Goal: Information Seeking & Learning: Learn about a topic

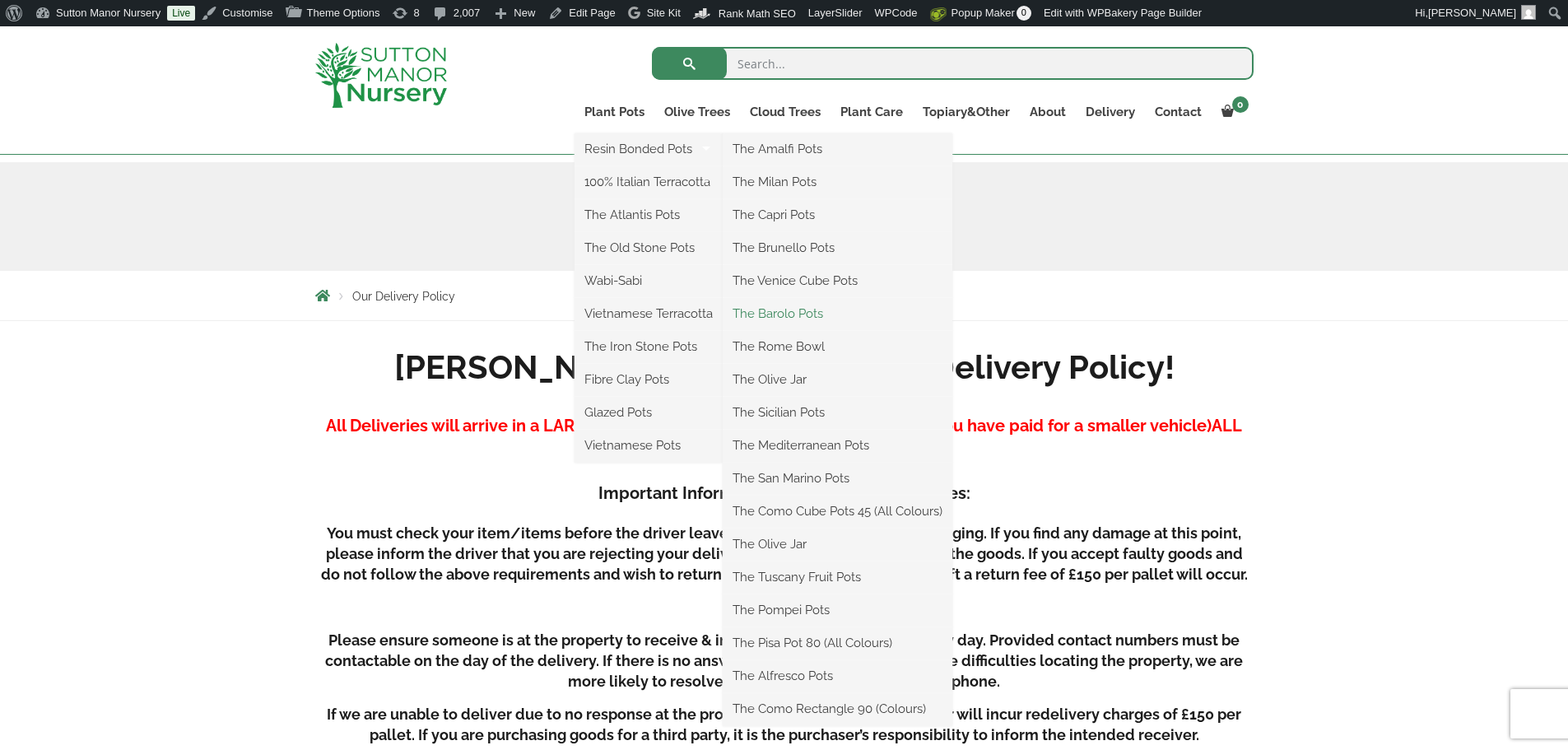
click at [784, 313] on link "The Barolo Pots" at bounding box center [837, 313] width 229 height 24
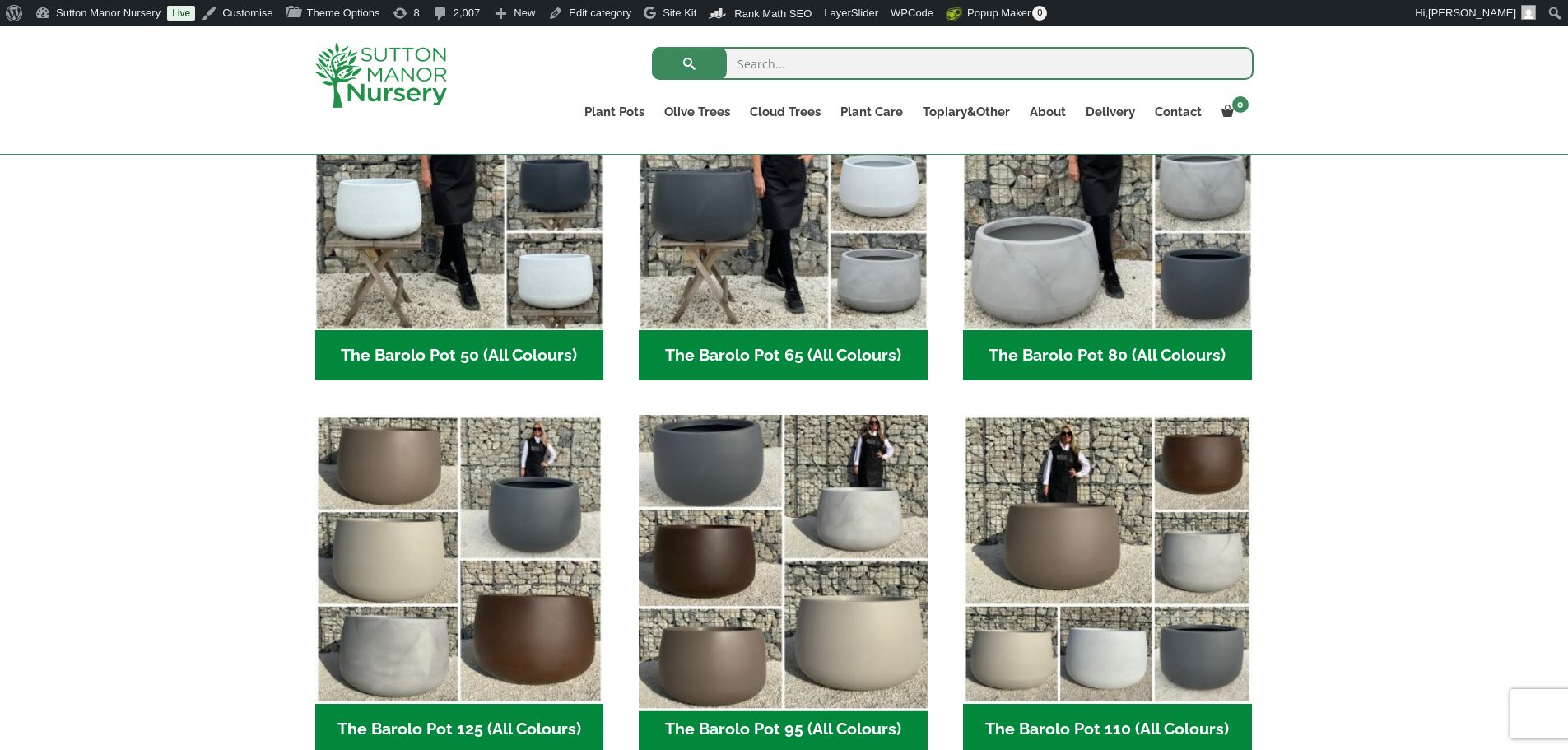
scroll to position [906, 0]
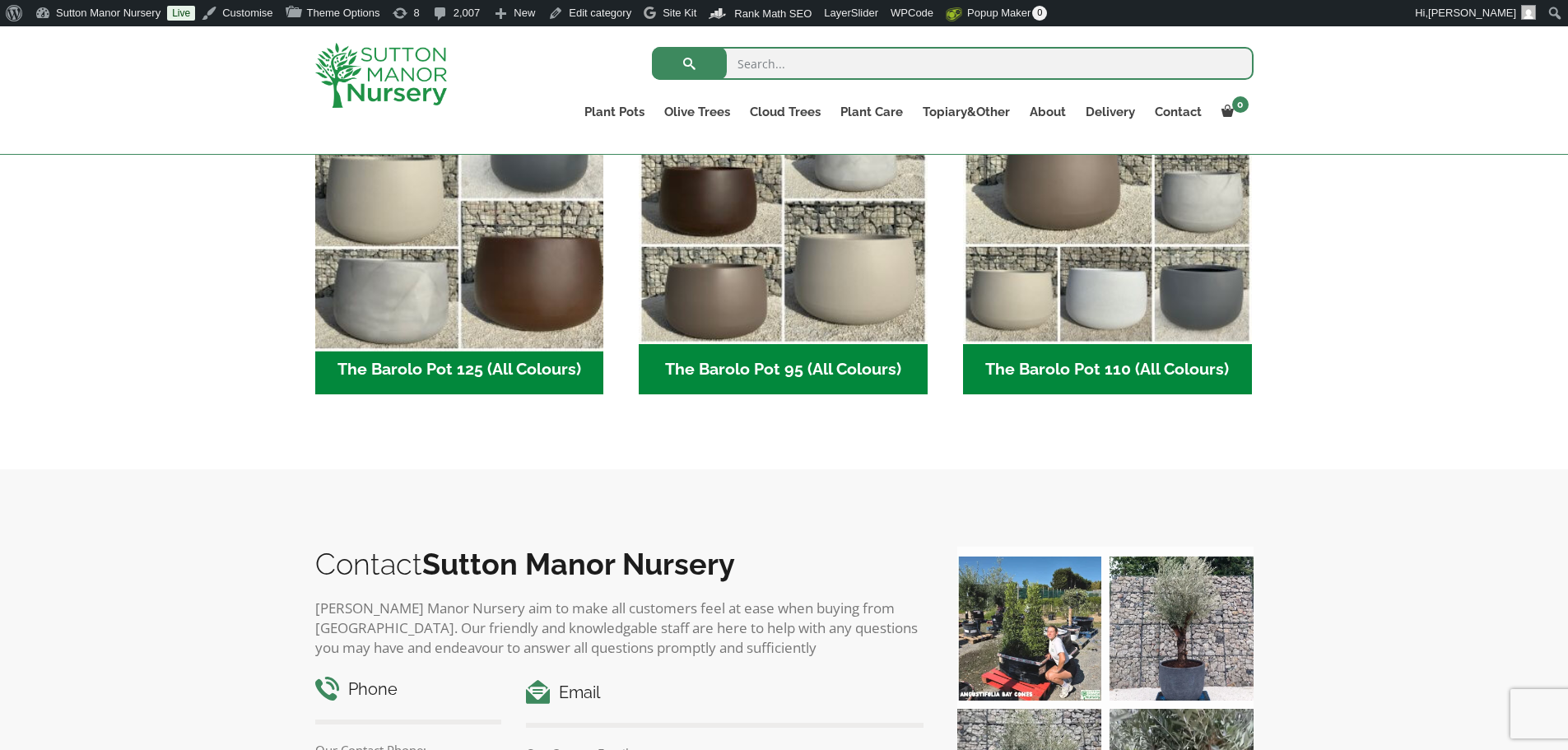
click at [544, 283] on img "Visit product category The Barolo Pot 125 (All Colours)" at bounding box center [459, 200] width 303 height 303
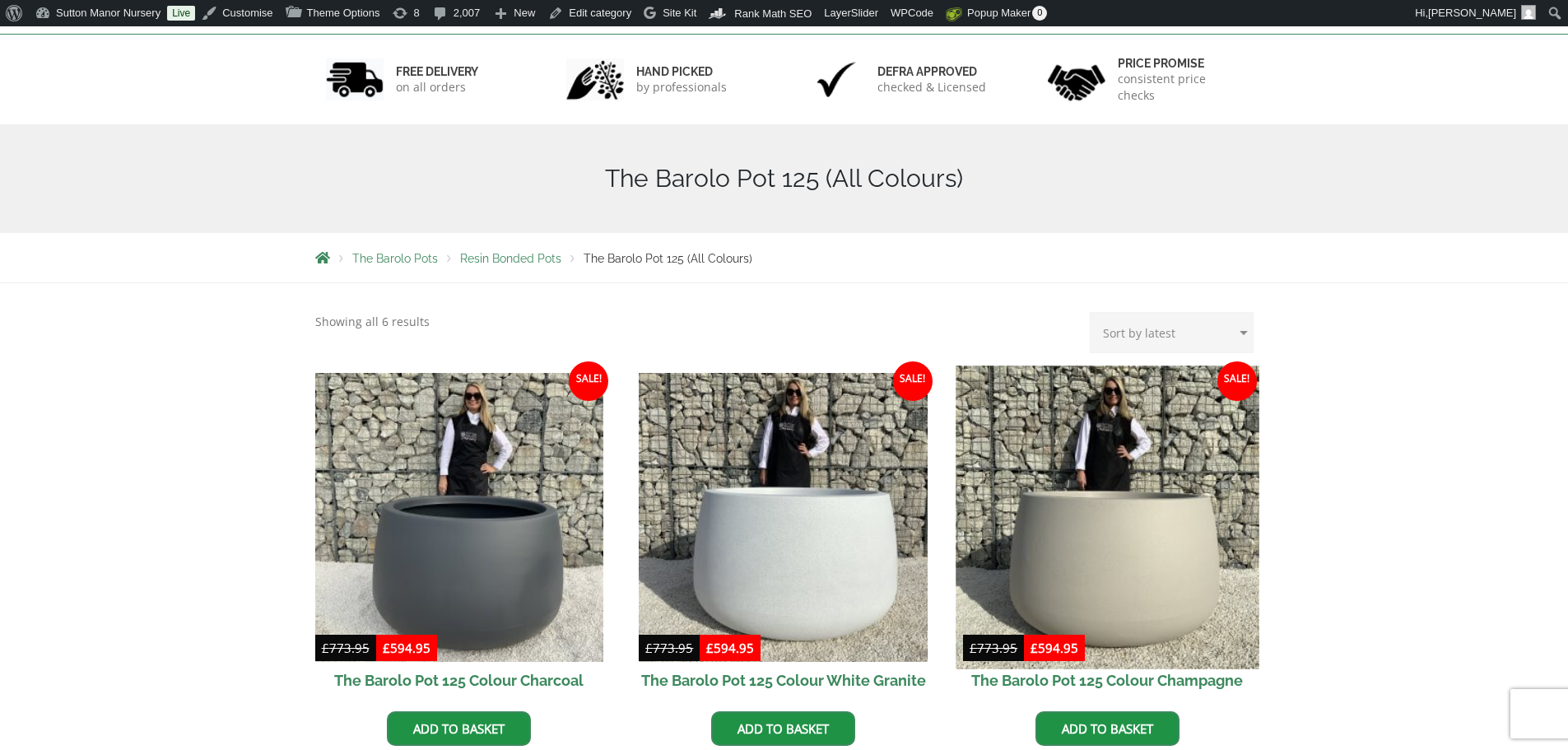
scroll to position [494, 0]
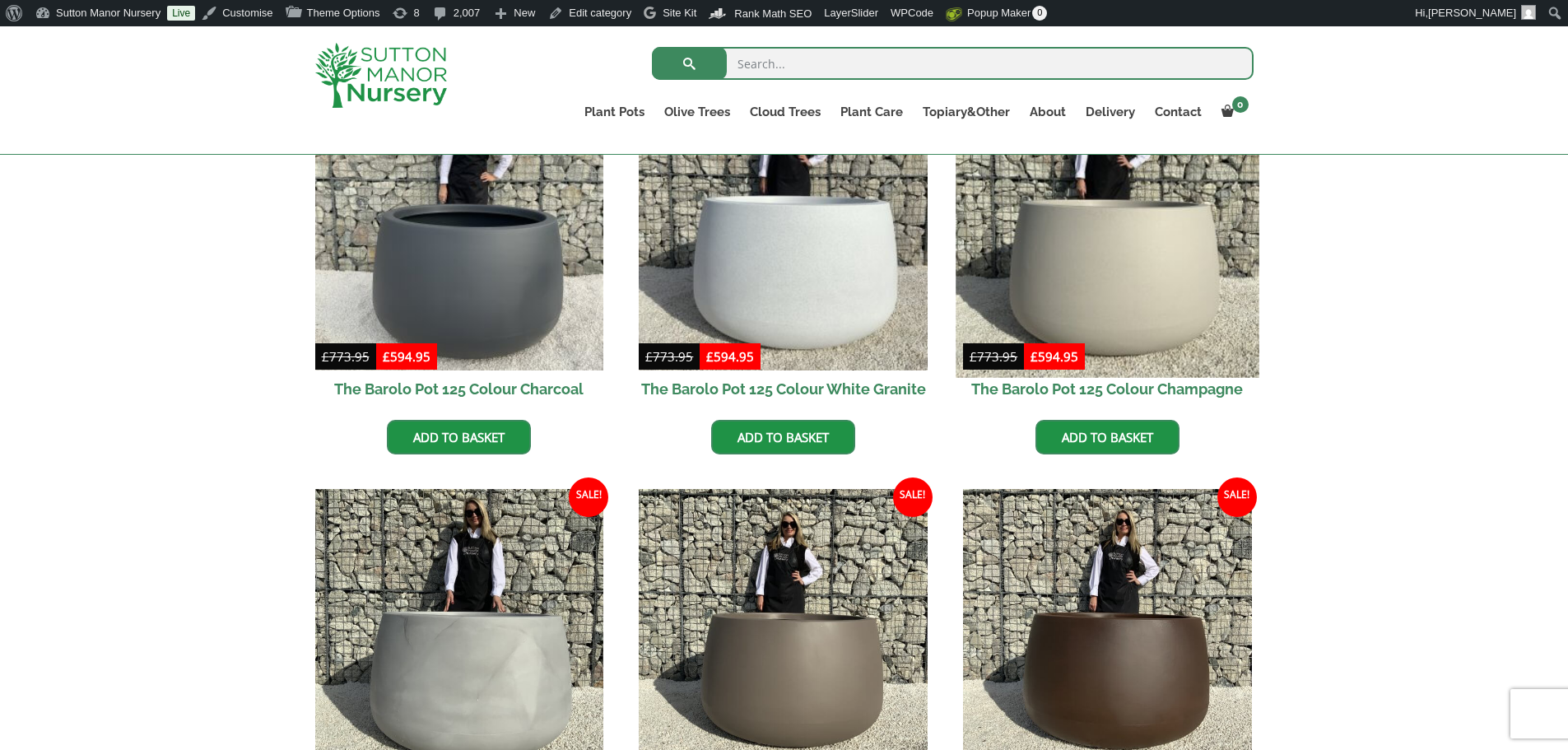
click at [1158, 302] on img at bounding box center [1107, 225] width 303 height 303
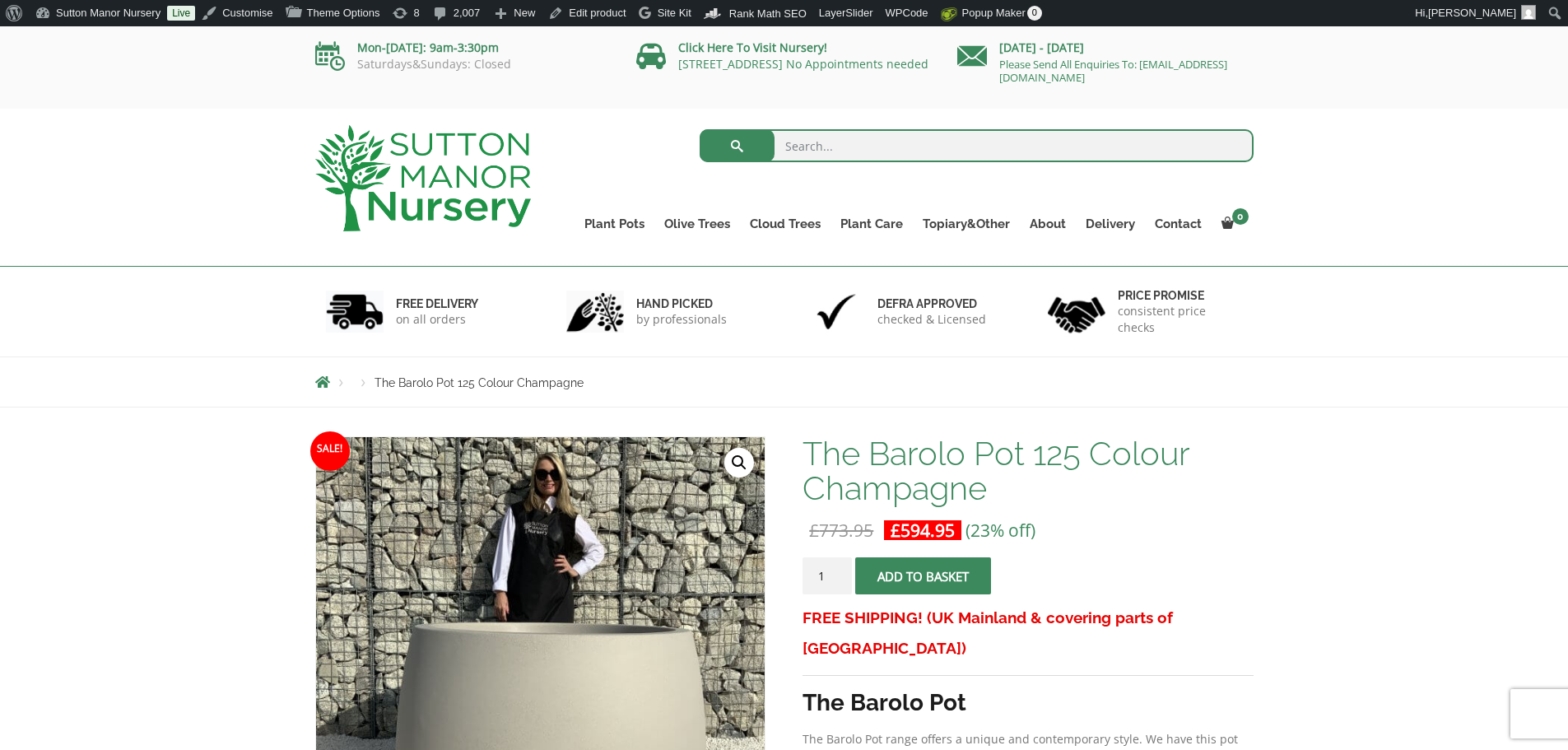
click at [985, 496] on h1 "The Barolo Pot 125 Colour Champagne" at bounding box center [1027, 471] width 450 height 69
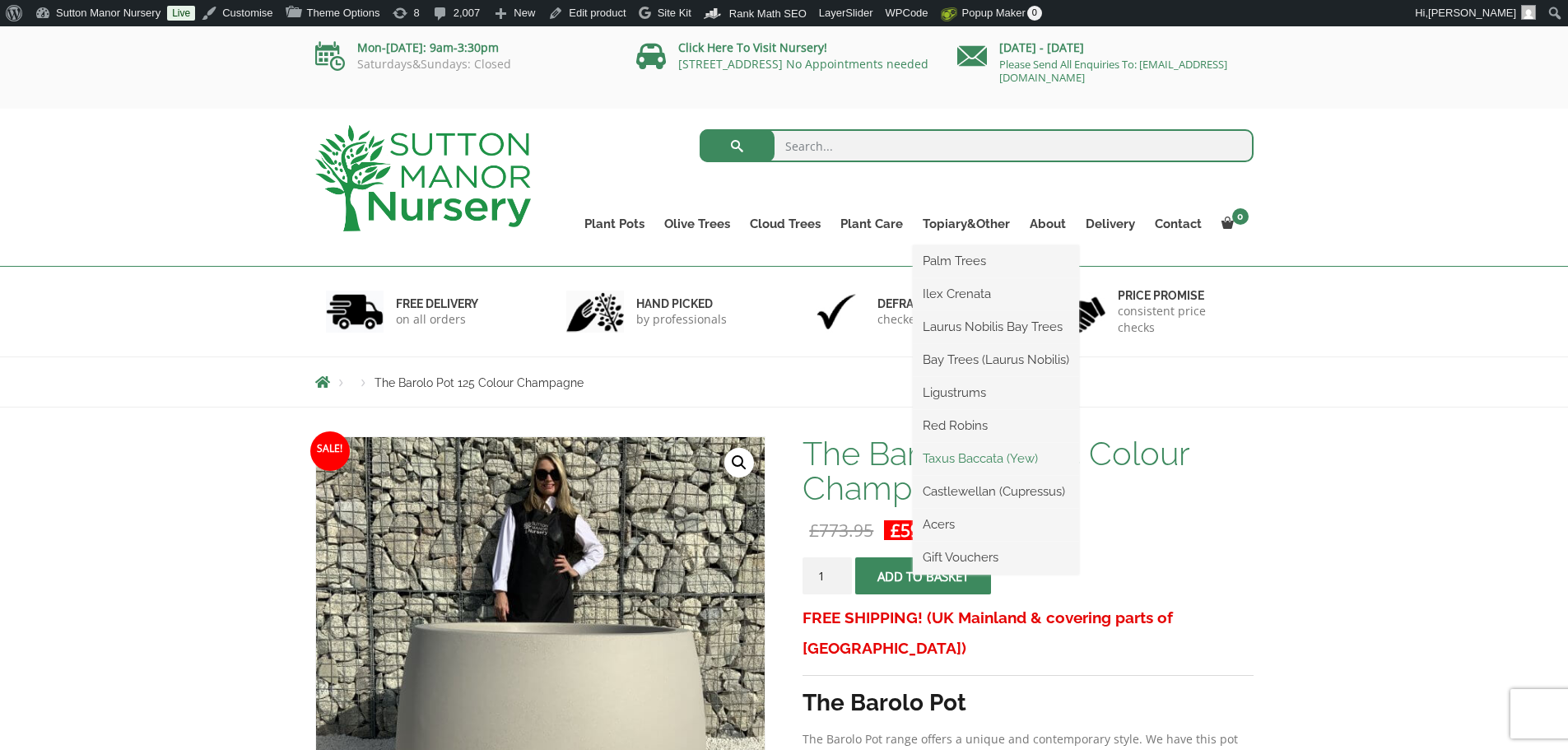
click at [958, 459] on link "Taxus Baccata (Yew)" at bounding box center [996, 459] width 166 height 24
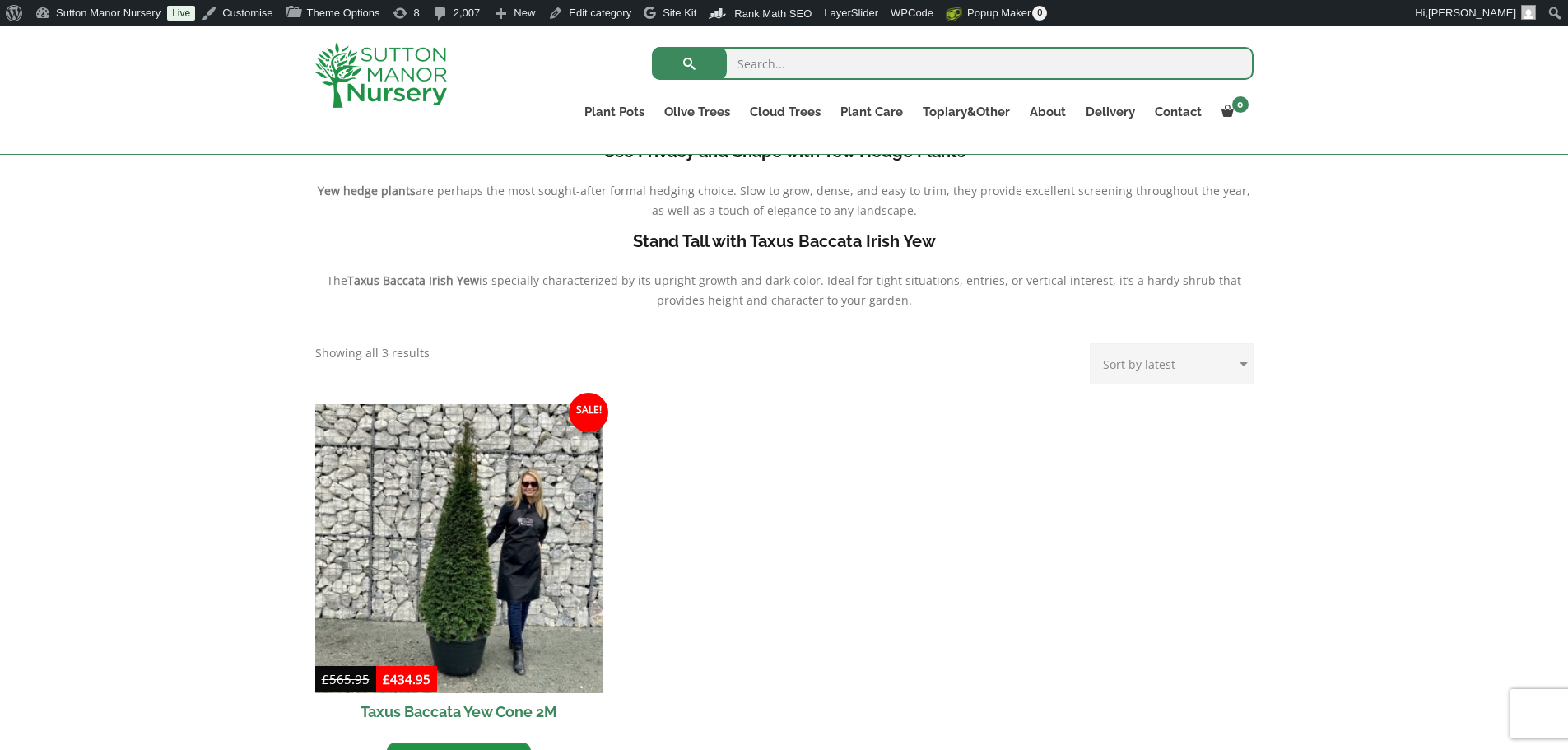
scroll to position [494, 0]
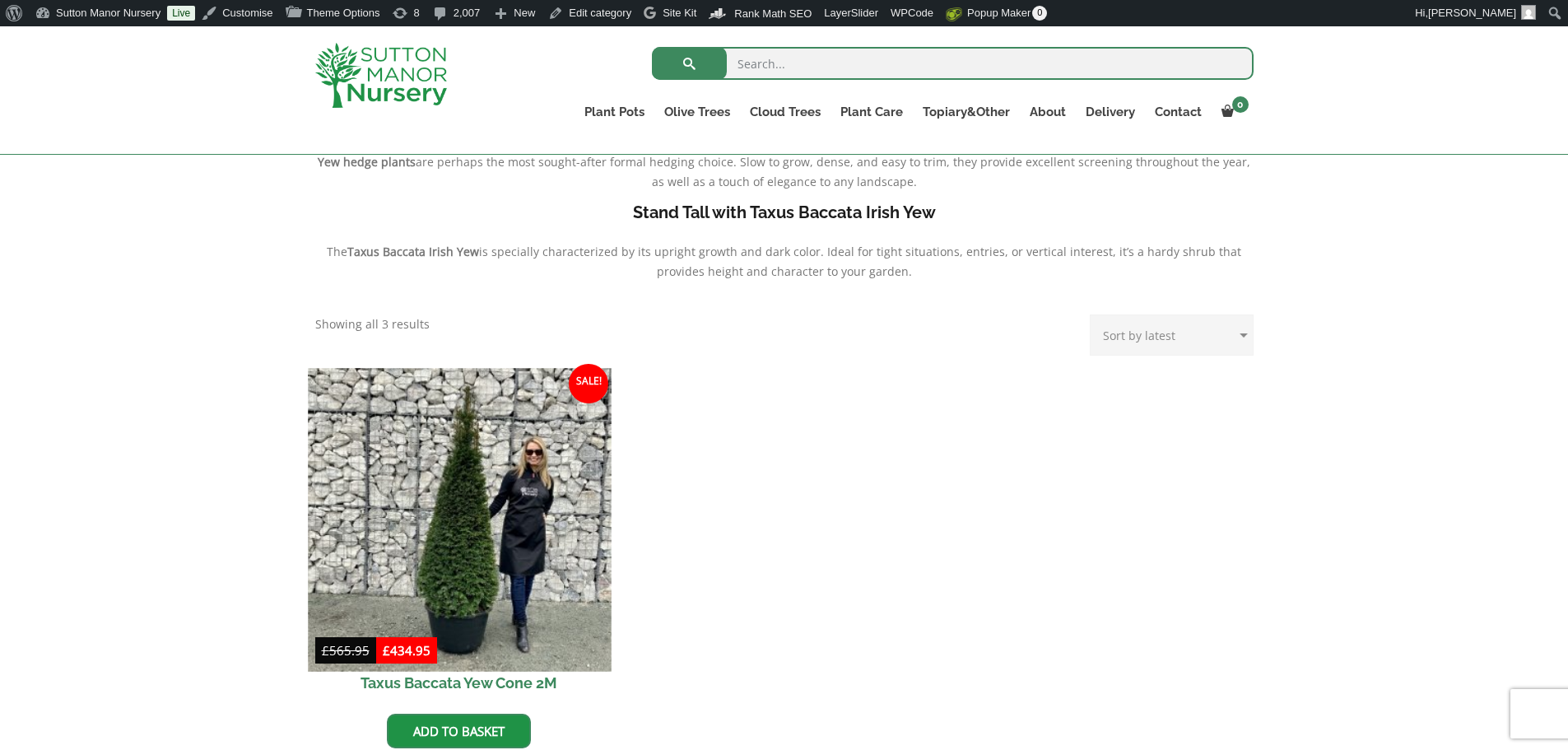
click at [487, 488] on img at bounding box center [459, 520] width 303 height 303
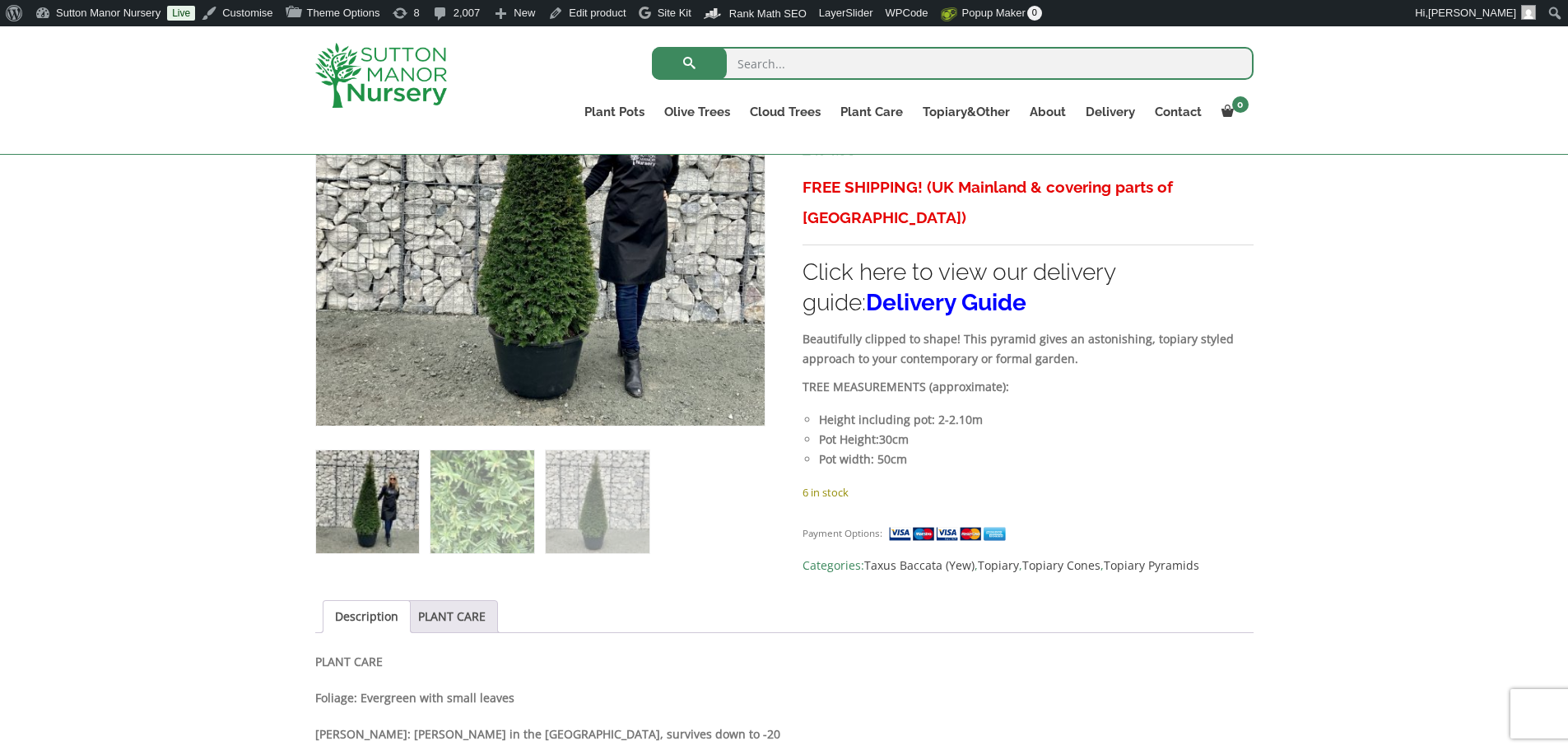
scroll to position [494, 0]
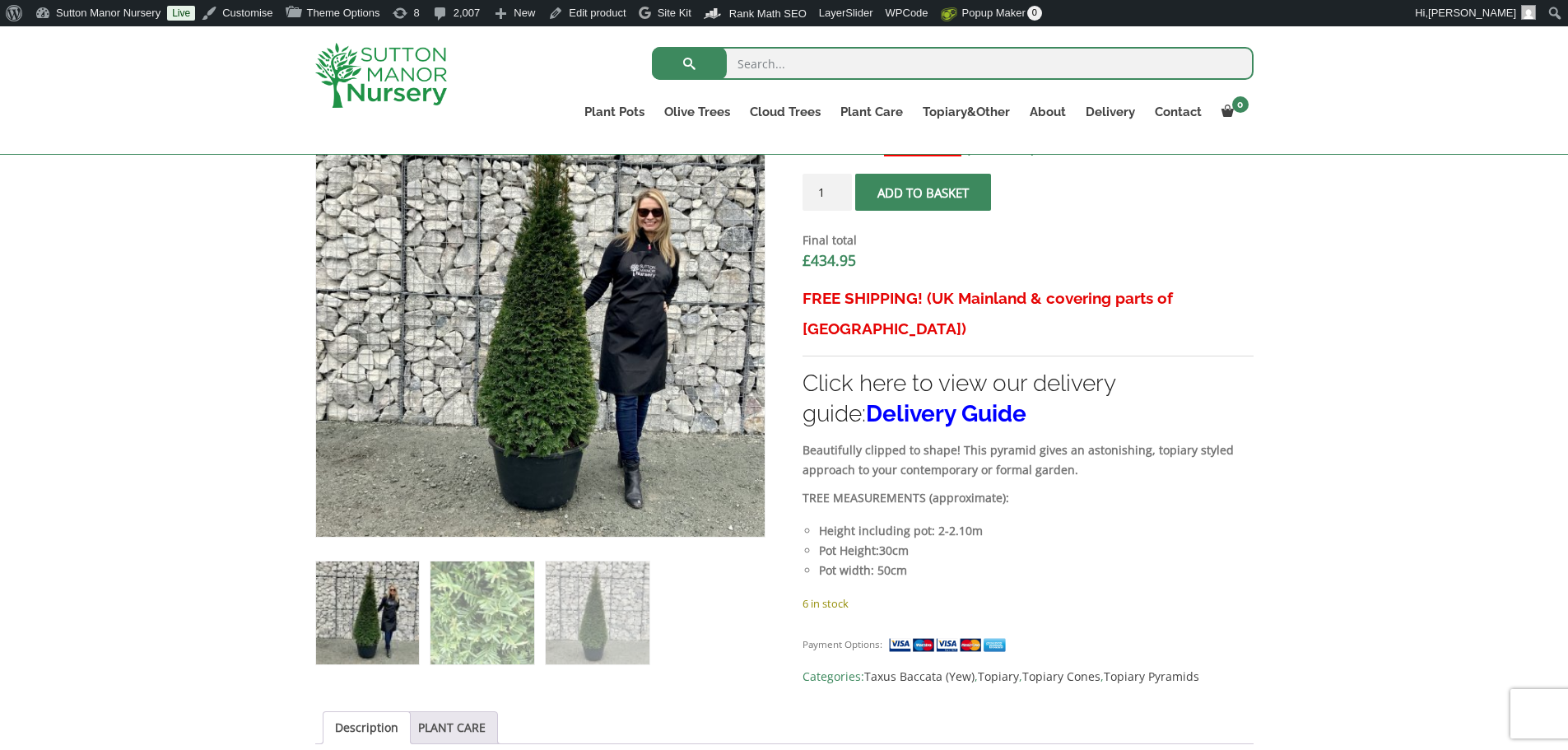
click at [1131, 521] on li "Height including pot: 2-2.10m" at bounding box center [1036, 531] width 433 height 20
click at [940, 400] on link "Delivery Guide" at bounding box center [946, 413] width 160 height 27
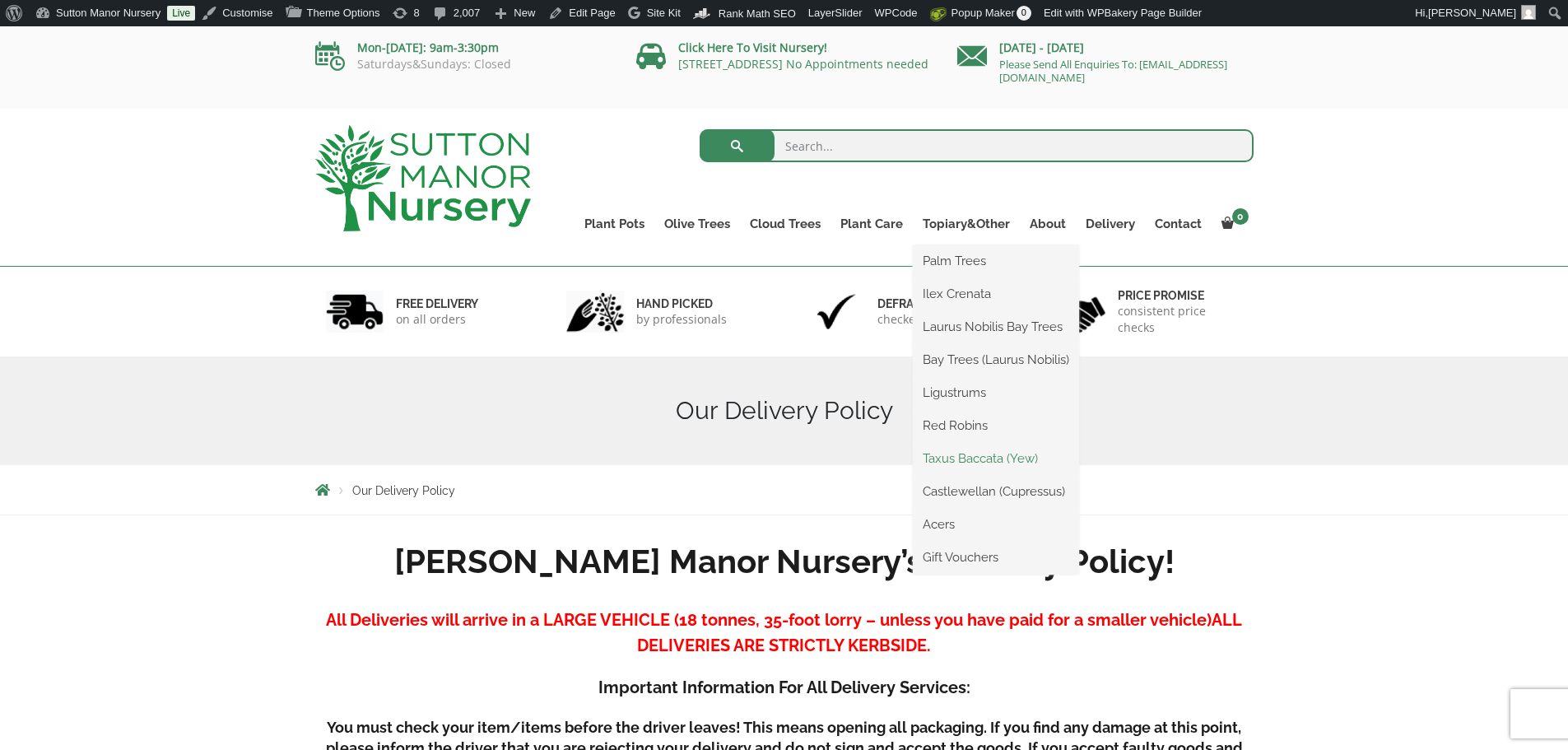
click at [984, 452] on link "Taxus Baccata (Yew)" at bounding box center [996, 459] width 166 height 24
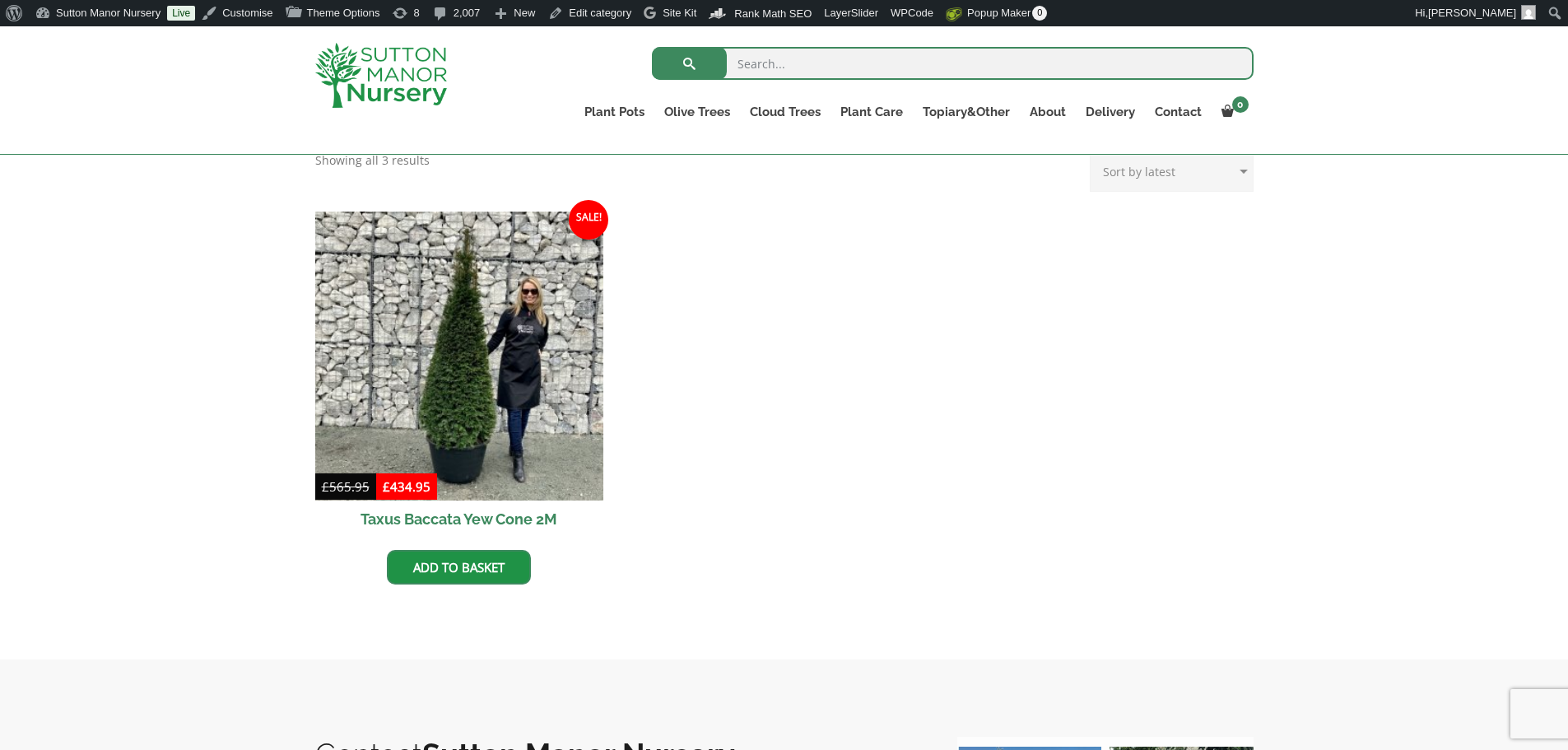
scroll to position [659, 0]
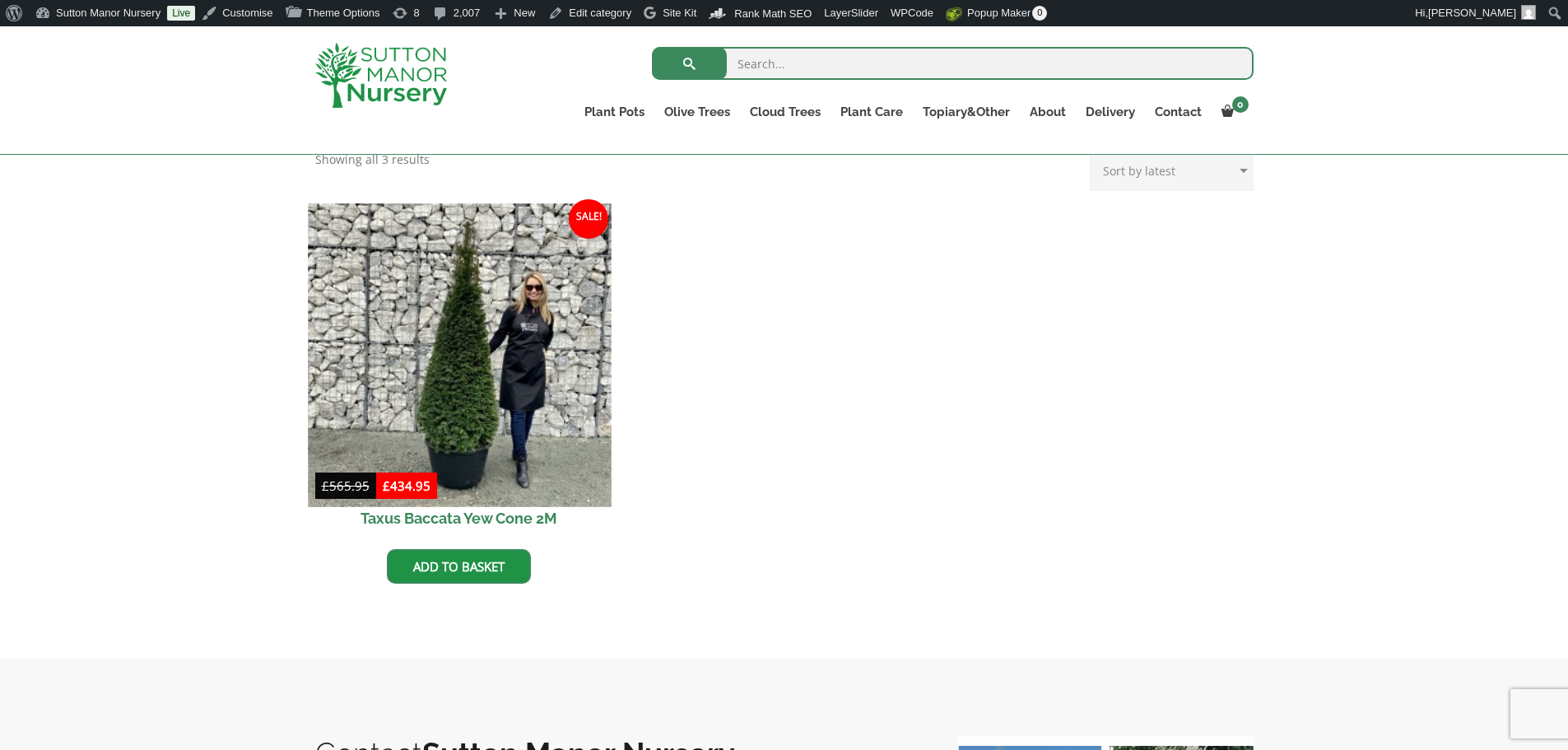
click at [490, 304] on img at bounding box center [459, 354] width 303 height 303
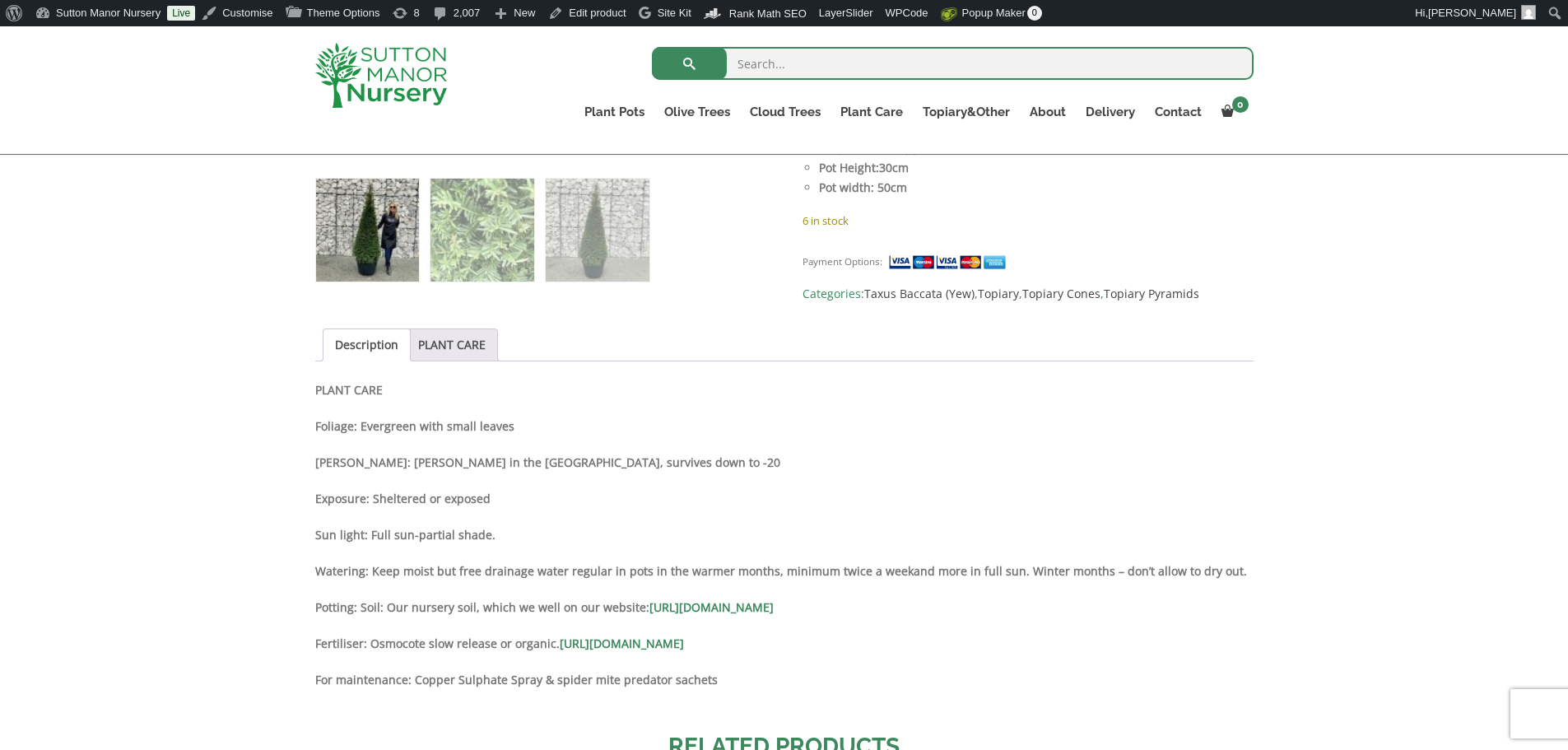
scroll to position [906, 0]
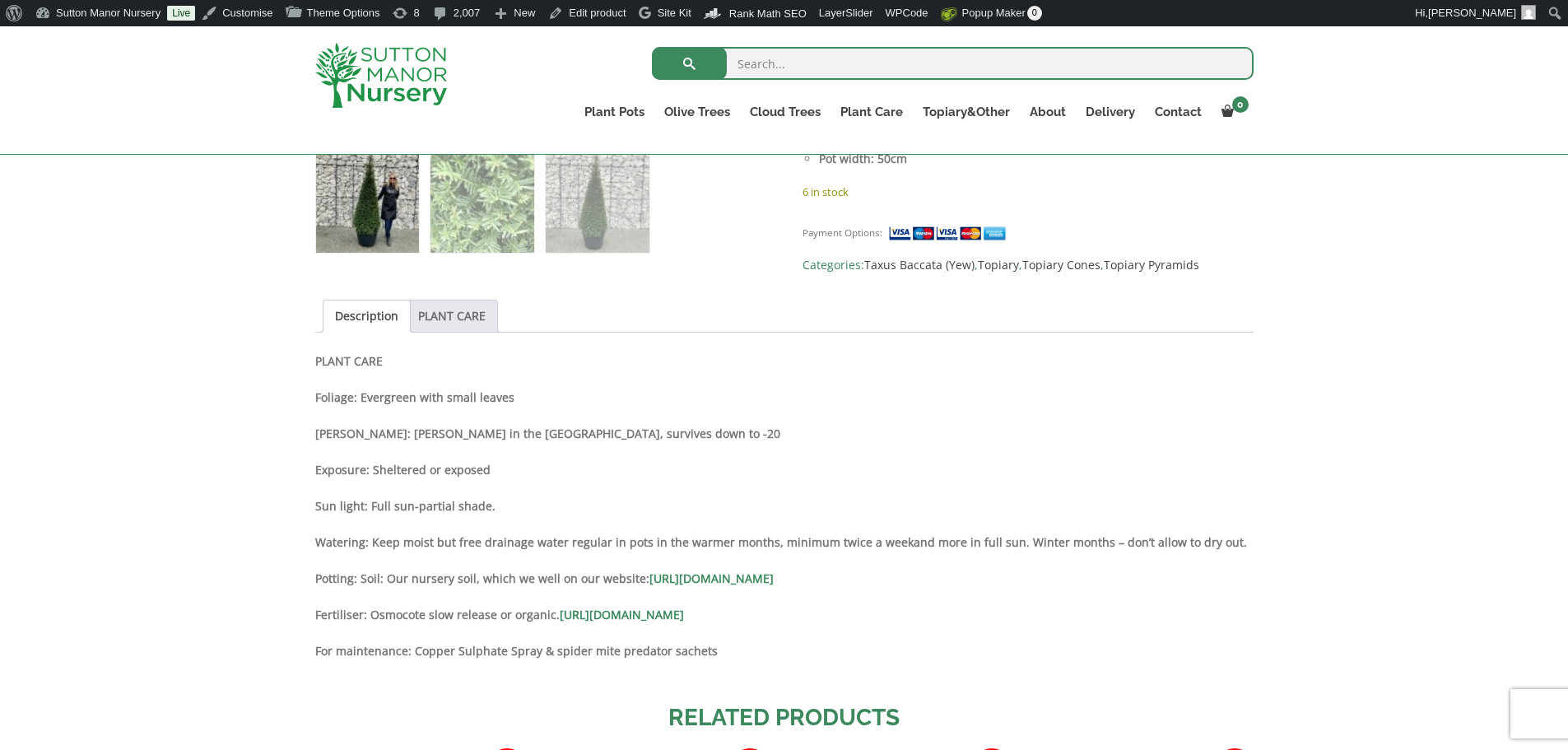
click at [463, 326] on link "PLANT CARE" at bounding box center [452, 316] width 67 height 32
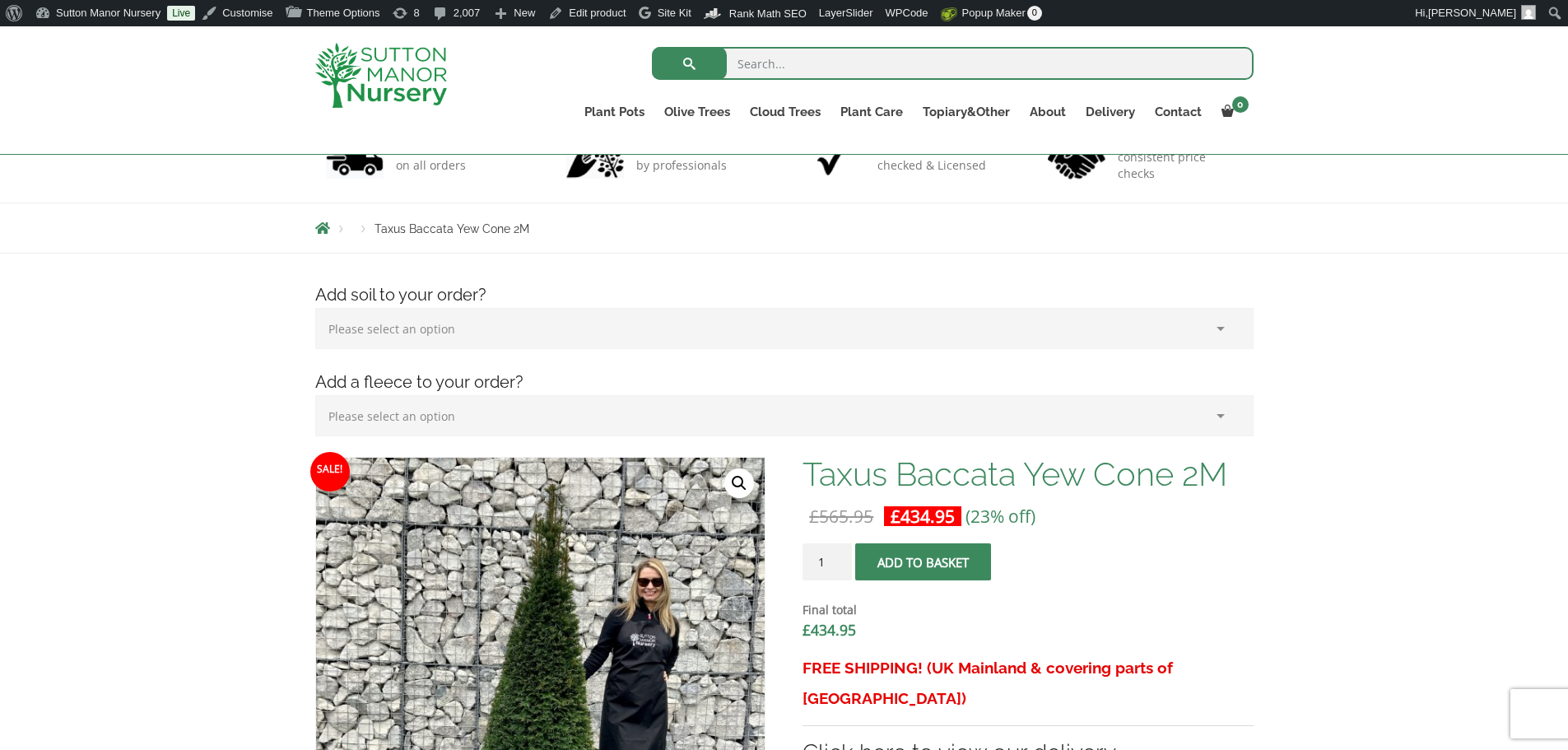
scroll to position [0, 0]
